Goal: Task Accomplishment & Management: Complete application form

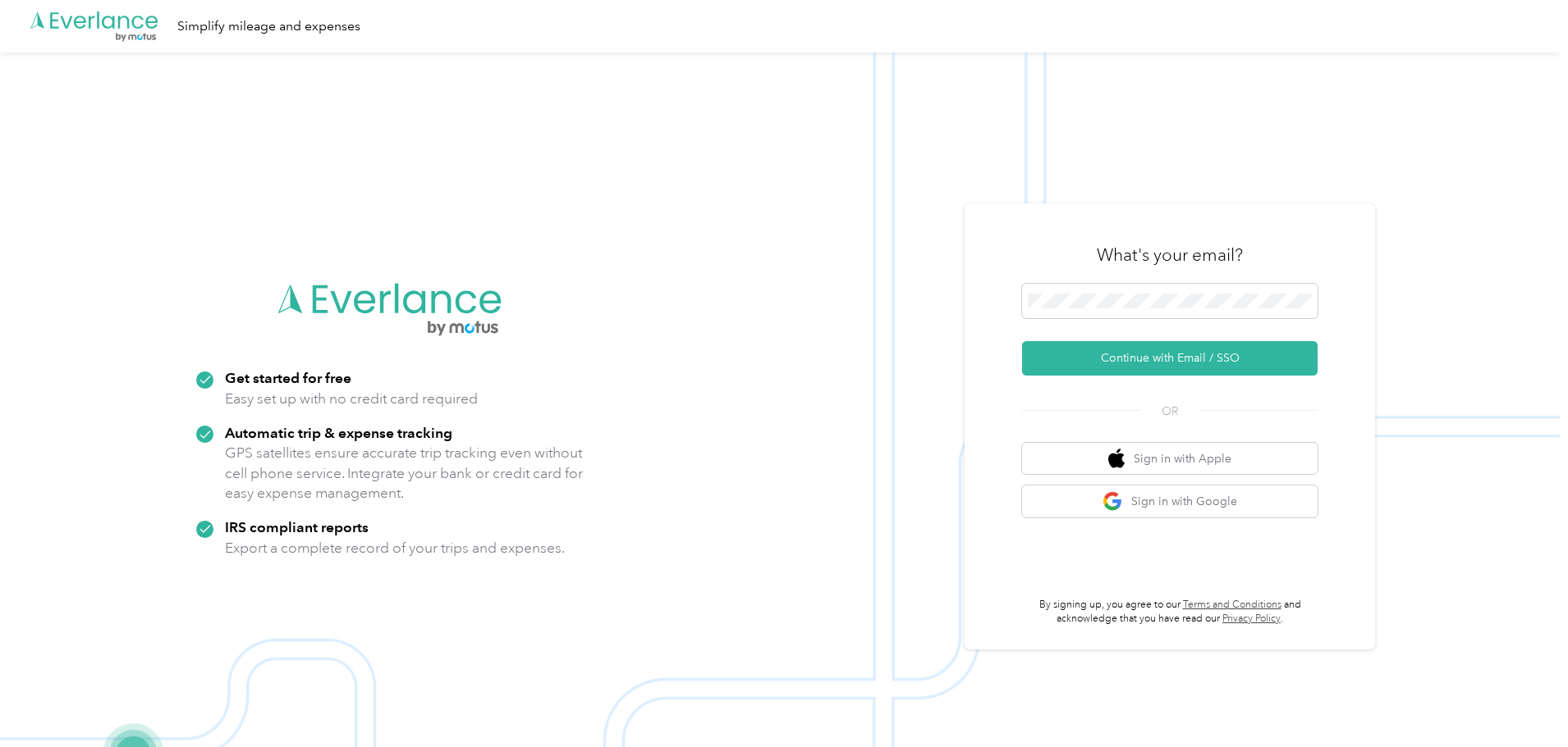
click at [1006, 363] on div "What's your email? Continue with Email / SSO OR Sign in with Apple Sign in with…" at bounding box center [1169, 427] width 410 height 447
click at [1051, 353] on button "Continue with Email / SSO" at bounding box center [1169, 359] width 295 height 35
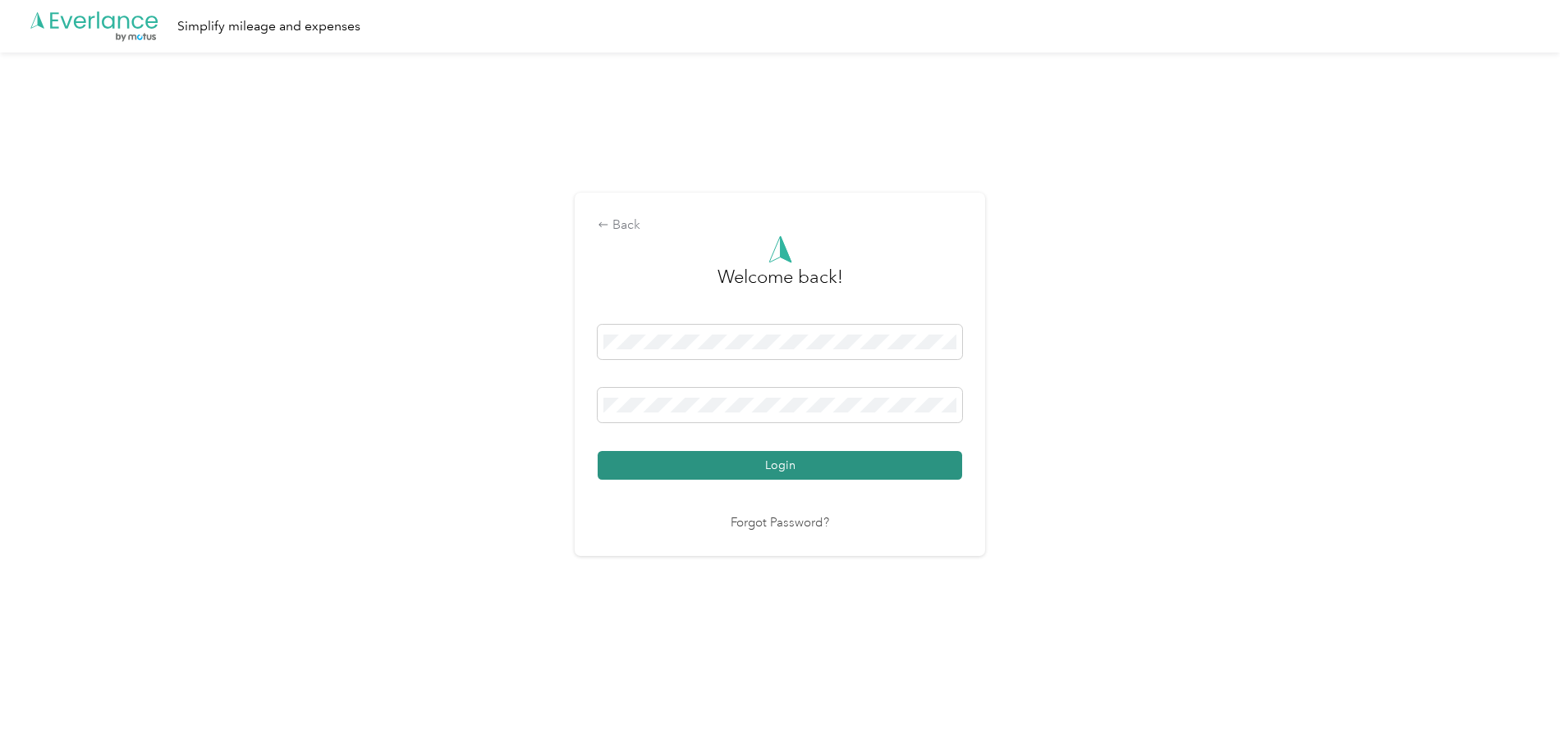
click at [842, 456] on button "Login" at bounding box center [780, 465] width 364 height 29
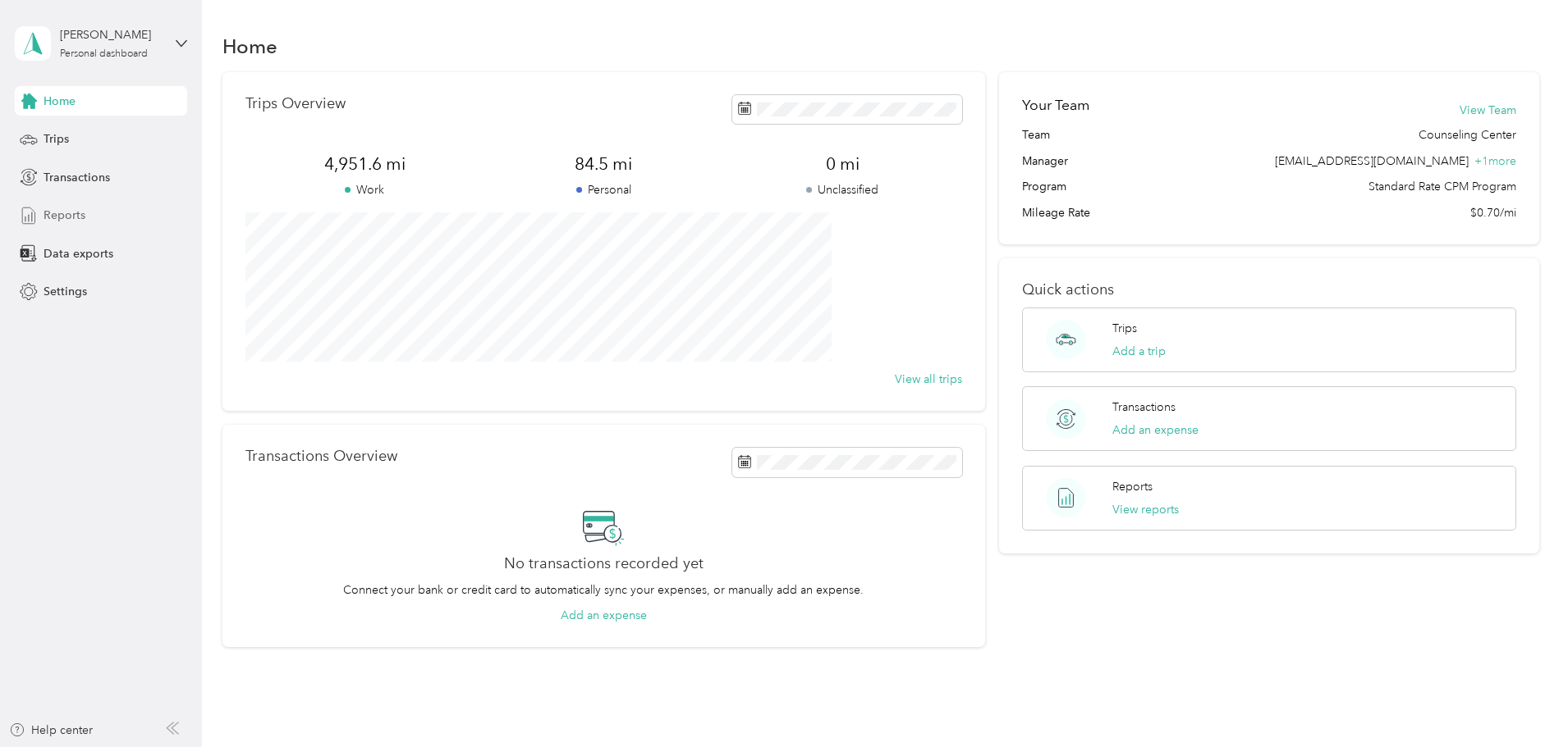
click at [90, 219] on div "Reports" at bounding box center [101, 216] width 172 height 30
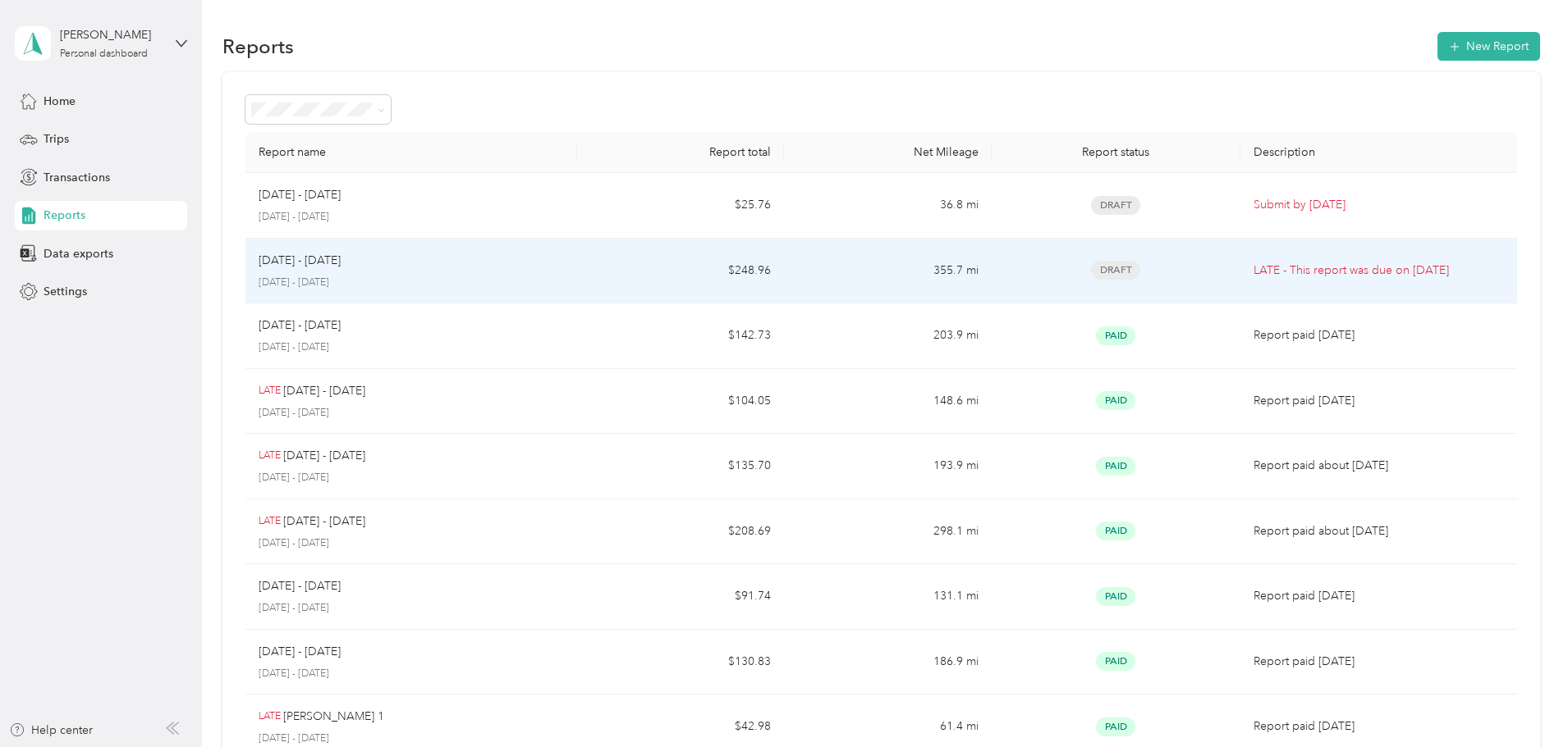
click at [577, 262] on td "[DATE] - [DATE] [DATE] - [DATE]" at bounding box center [411, 271] width 332 height 65
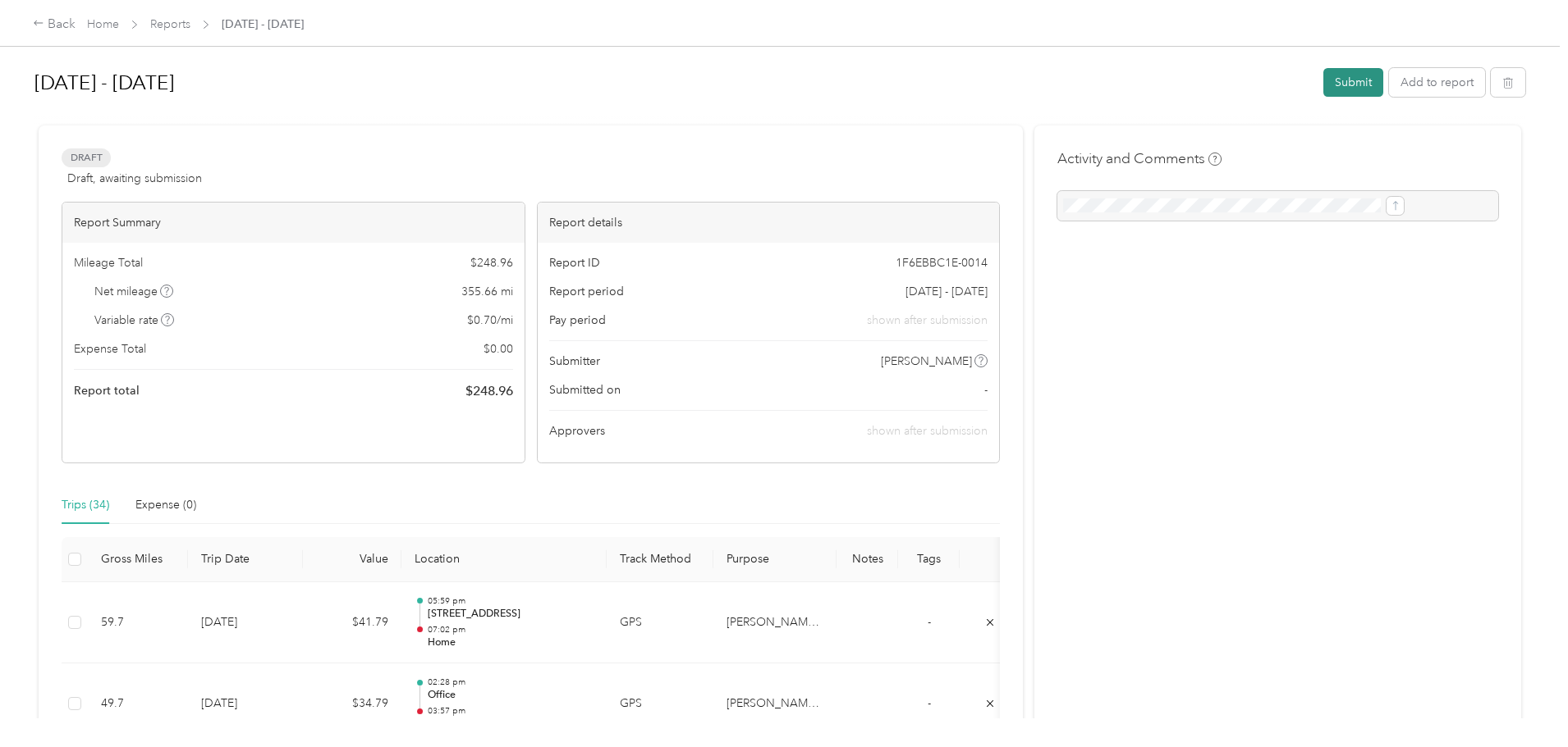
click at [1323, 88] on button "Submit" at bounding box center [1353, 82] width 60 height 29
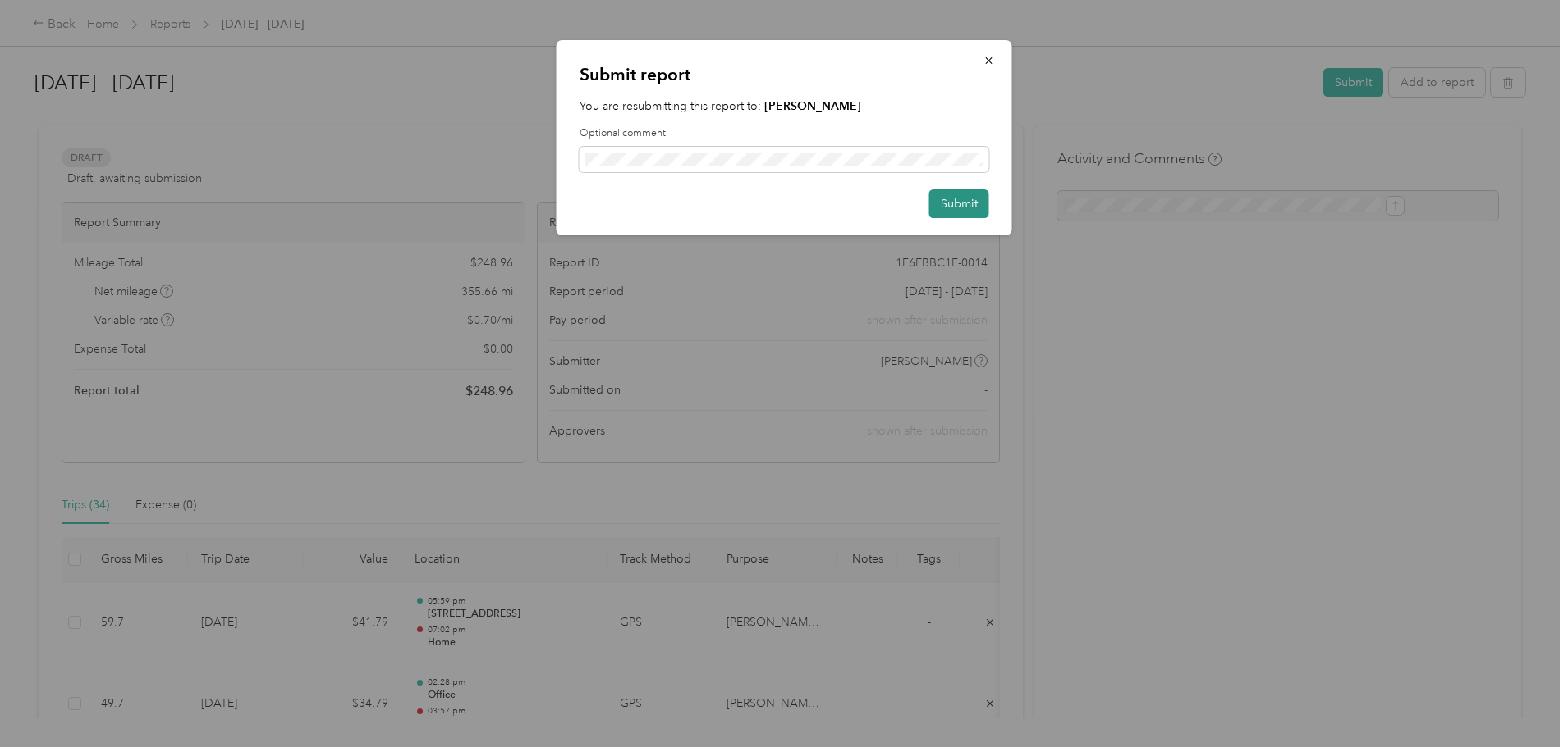
click at [961, 199] on button "Submit" at bounding box center [959, 204] width 60 height 29
